Goal: Transaction & Acquisition: Purchase product/service

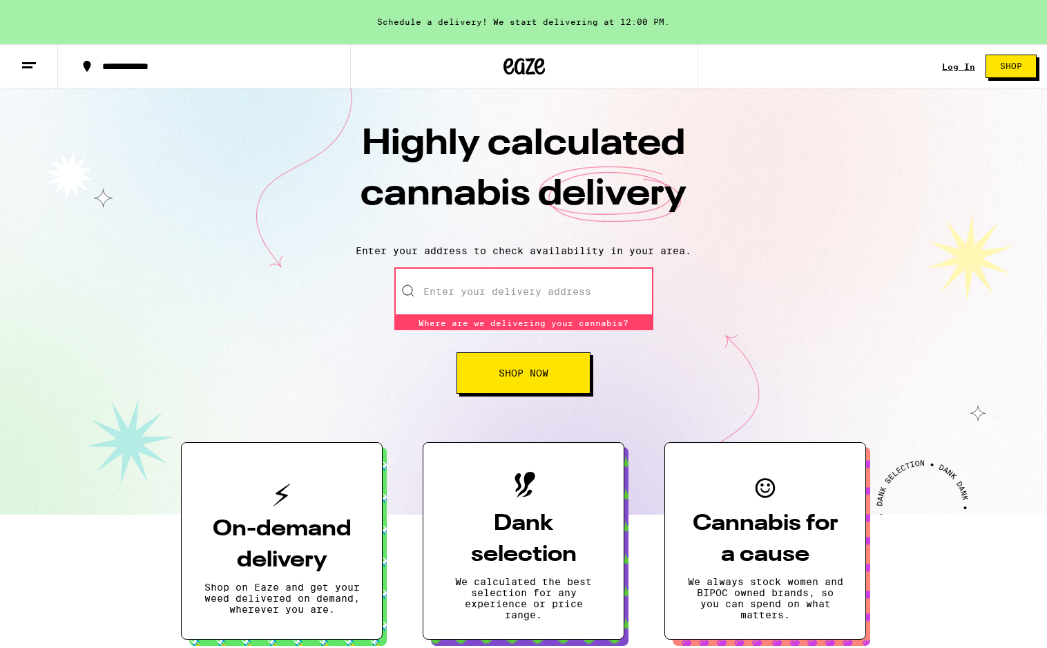
click at [508, 299] on input "Enter your delivery address" at bounding box center [524, 291] width 259 height 48
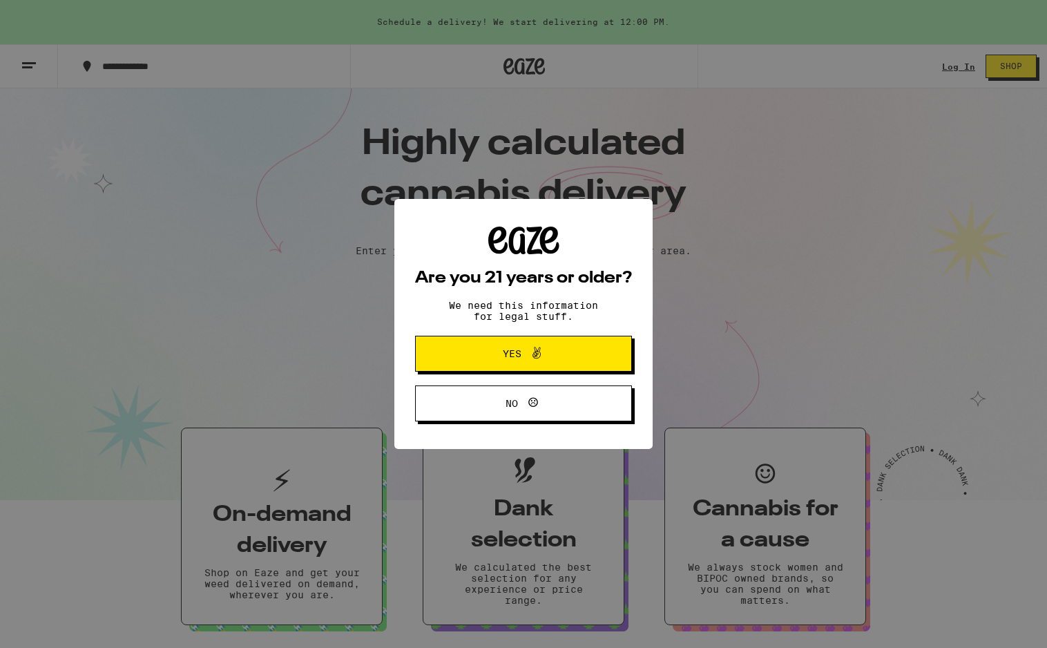
type input "2"
click at [513, 366] on button "Yes" at bounding box center [523, 354] width 217 height 36
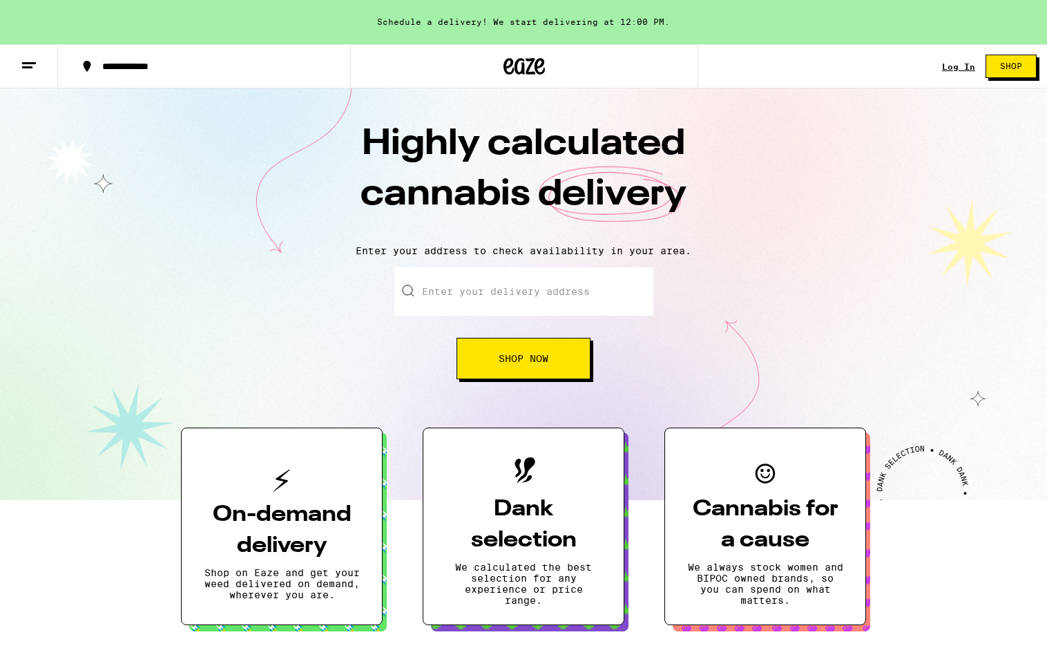
click at [518, 286] on input "Enter your delivery address" at bounding box center [524, 291] width 259 height 48
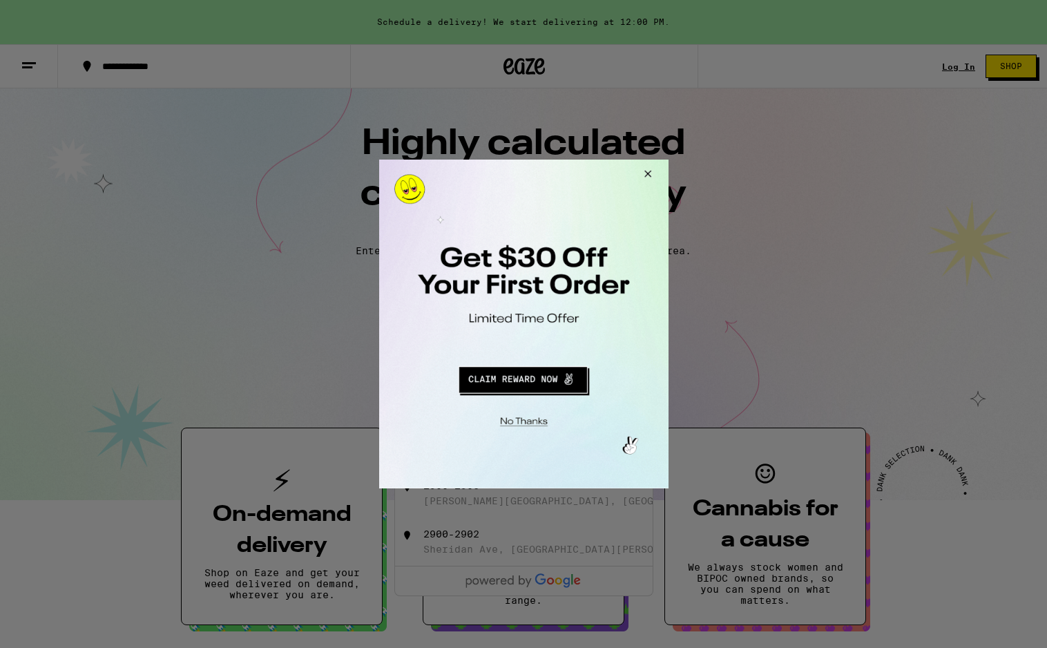
click at [525, 419] on button "Close Modal" at bounding box center [521, 419] width 281 height 21
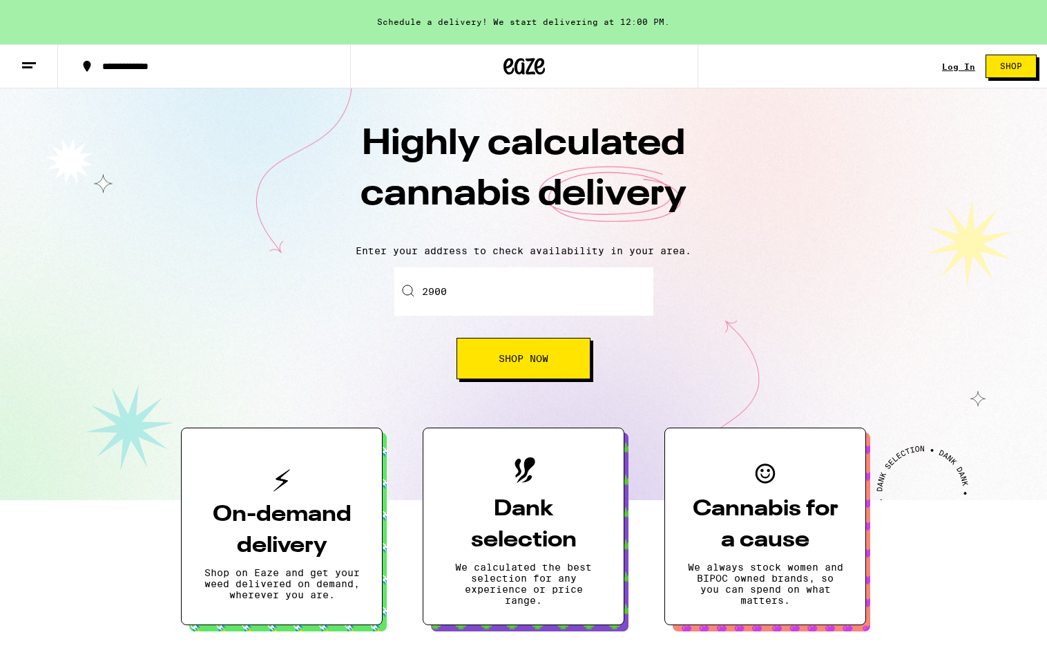
click at [547, 294] on input "2900" at bounding box center [524, 291] width 259 height 48
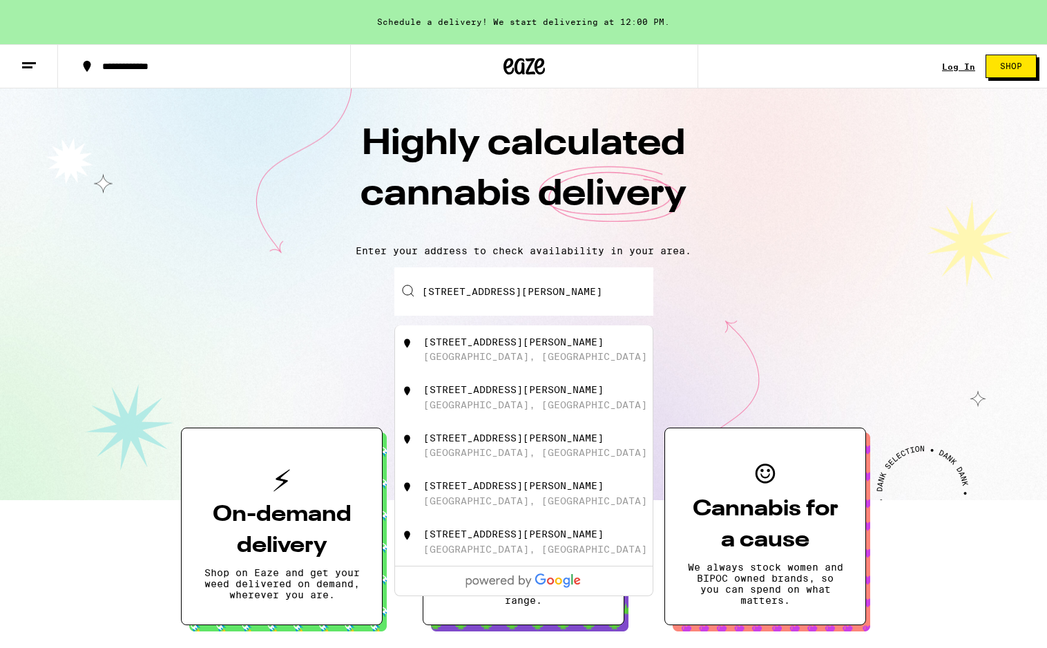
click at [507, 444] on div "[STREET_ADDRESS][PERSON_NAME]" at bounding box center [514, 438] width 180 height 11
type input "[STREET_ADDRESS][PERSON_NAME]"
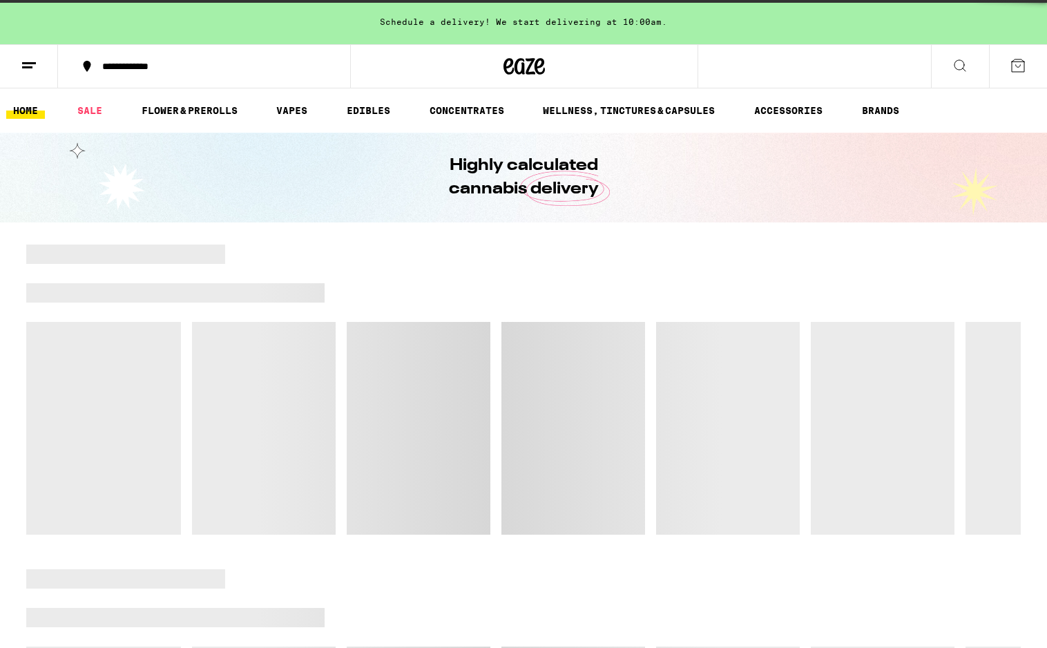
click at [542, 368] on div at bounding box center [523, 390] width 995 height 290
